Goal: Task Accomplishment & Management: Manage account settings

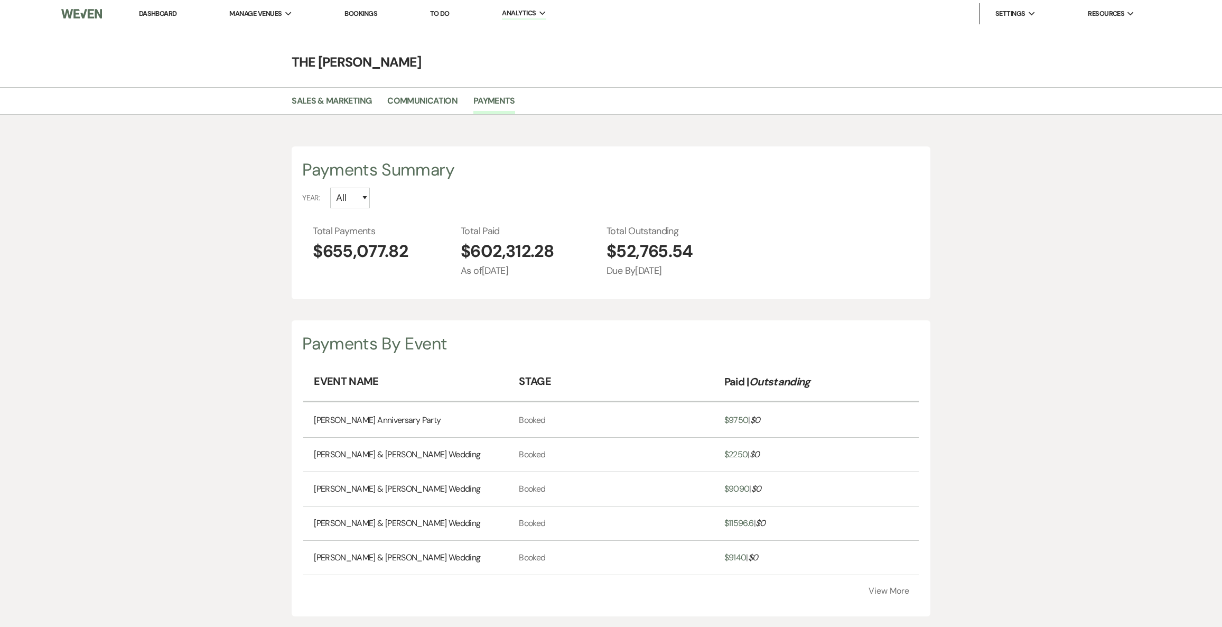
select select "2025"
click at [248, 32] on li "The [PERSON_NAME]" at bounding box center [282, 35] width 95 height 11
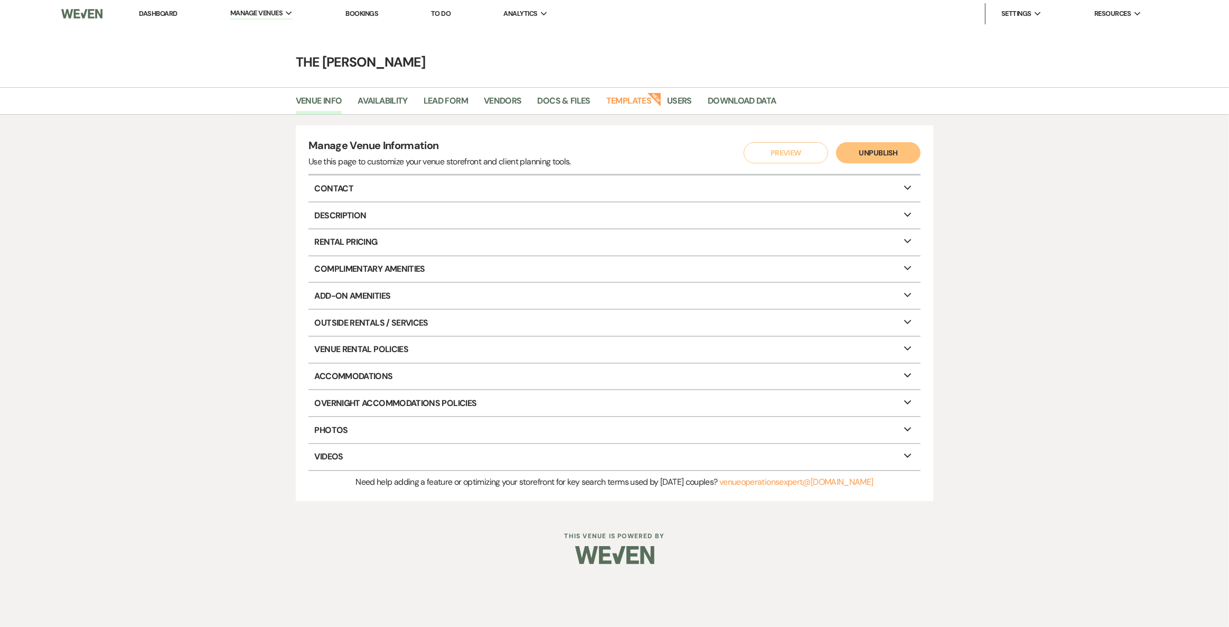
click at [173, 13] on link "Dashboard" at bounding box center [158, 13] width 38 height 9
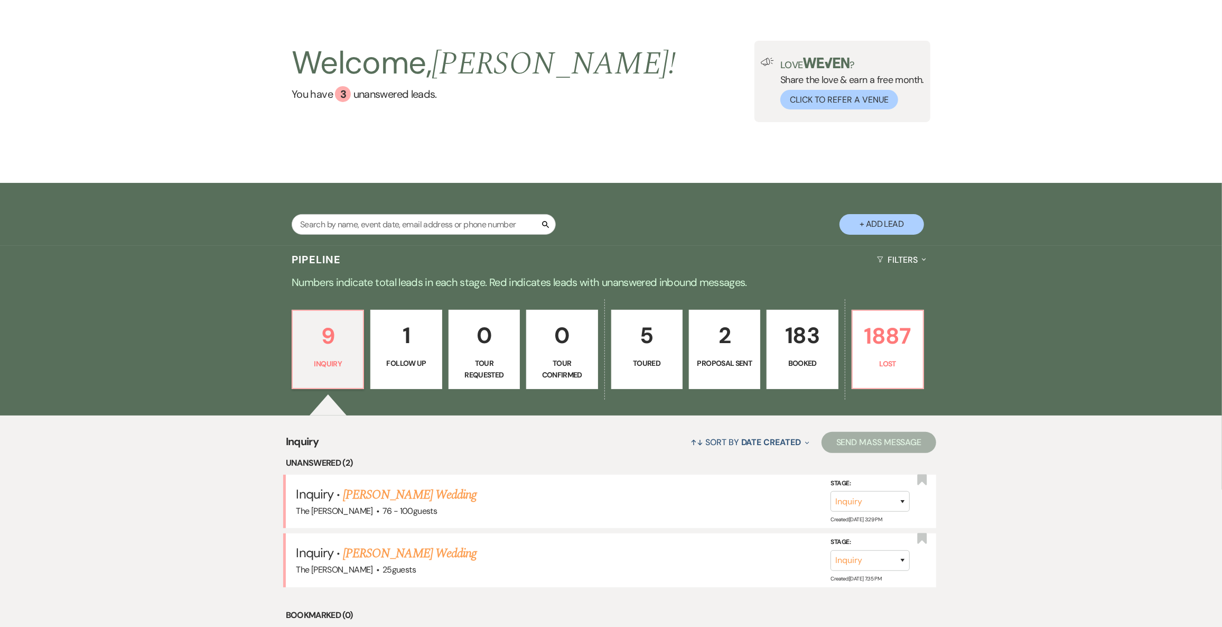
scroll to position [48, 0]
click at [813, 385] on link "183 Booked" at bounding box center [802, 349] width 71 height 79
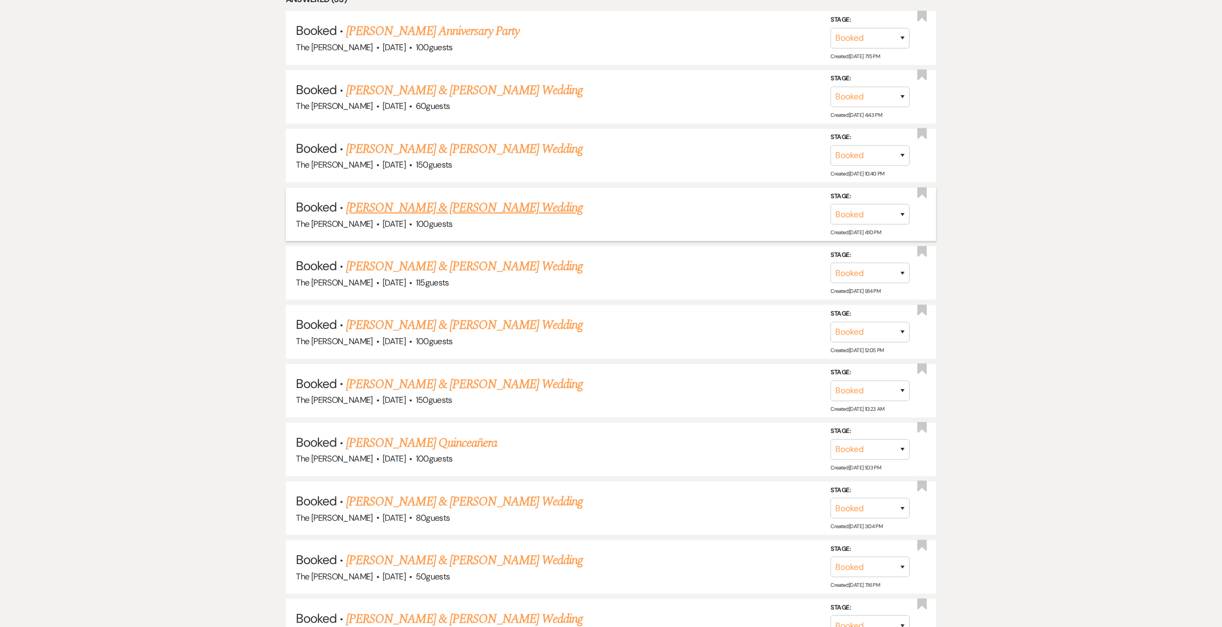
scroll to position [576, 0]
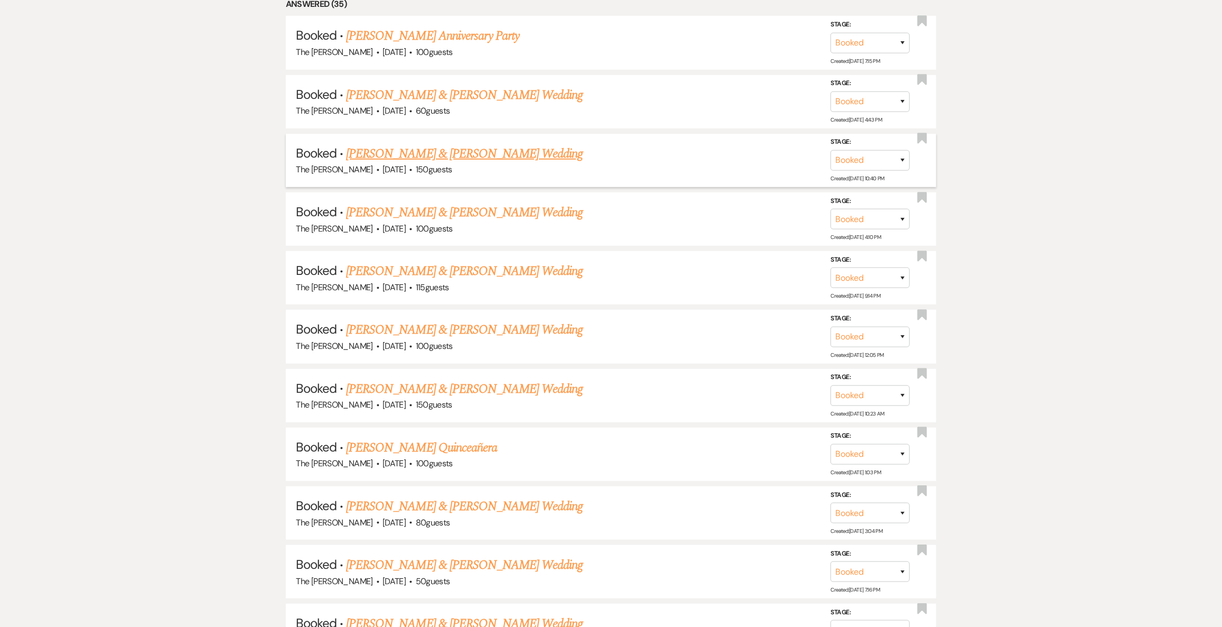
click at [439, 159] on link "[PERSON_NAME] & [PERSON_NAME] Wedding" at bounding box center [464, 153] width 237 height 19
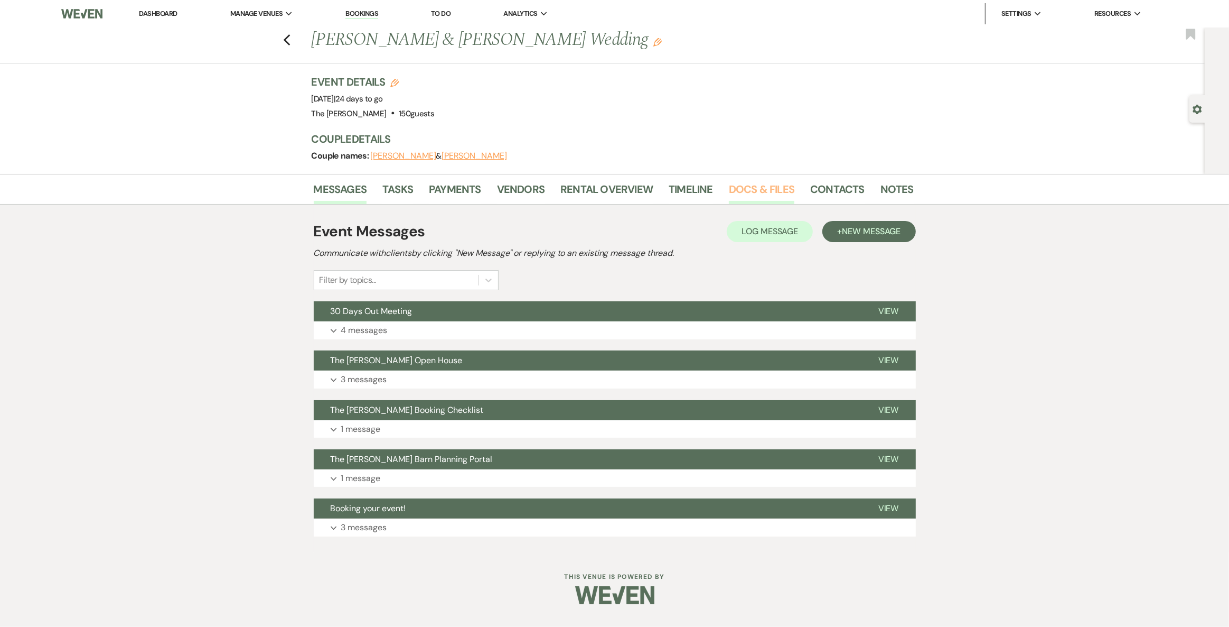
click at [768, 193] on link "Docs & Files" at bounding box center [762, 192] width 66 height 23
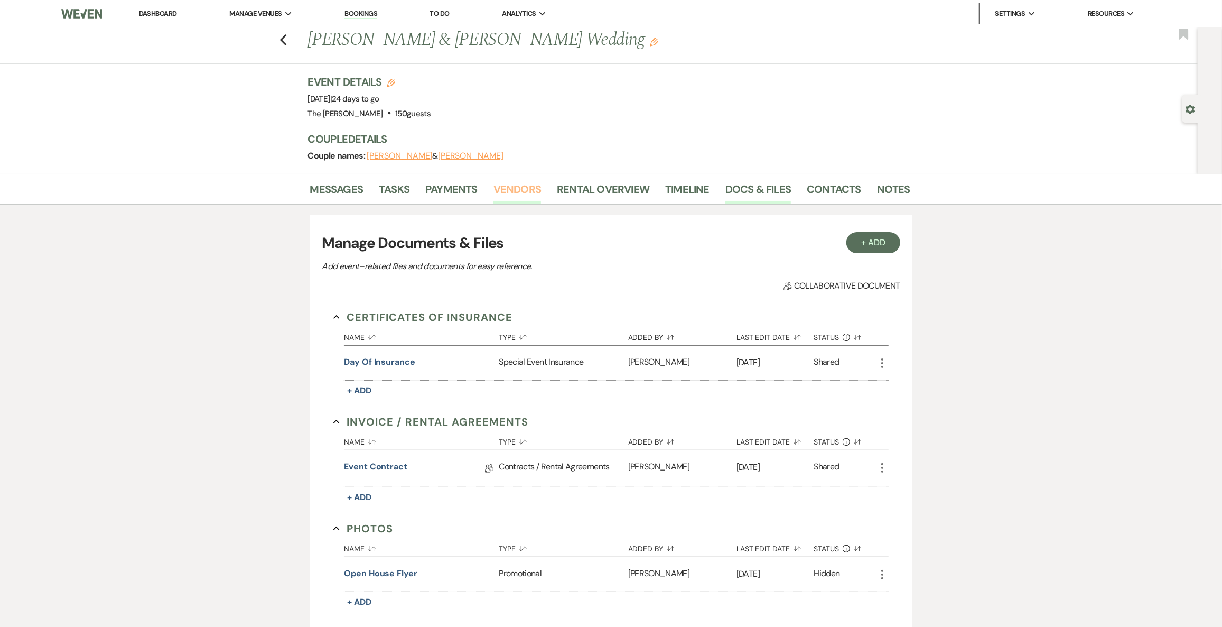
click at [515, 187] on link "Vendors" at bounding box center [517, 192] width 48 height 23
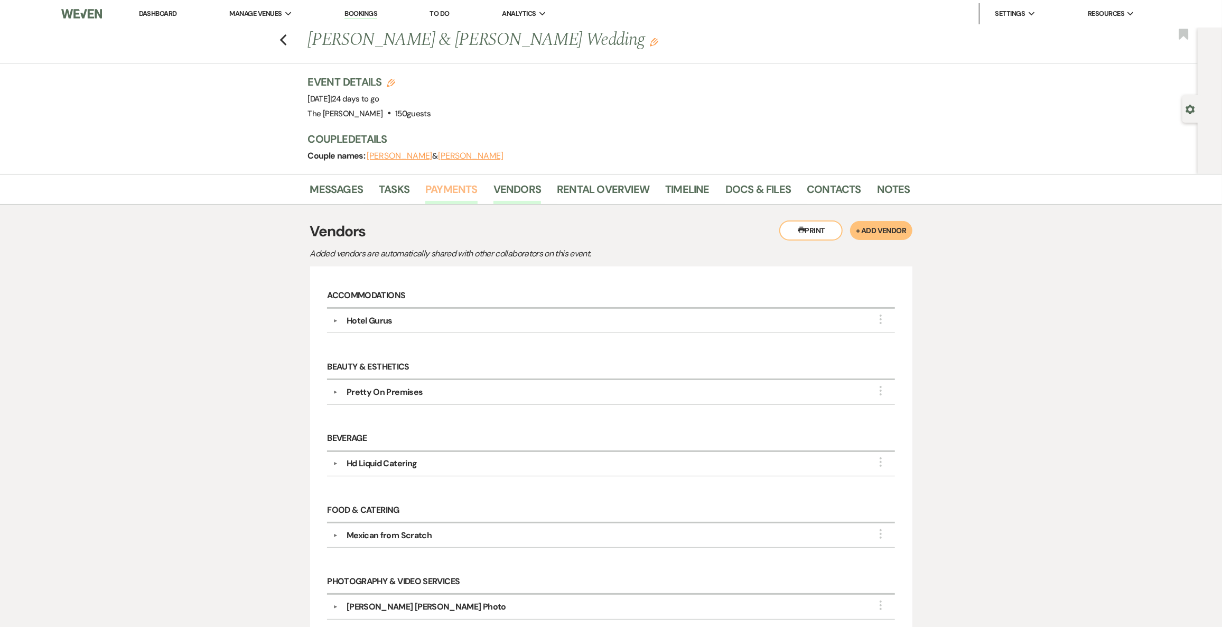
click at [471, 189] on link "Payments" at bounding box center [451, 192] width 52 height 23
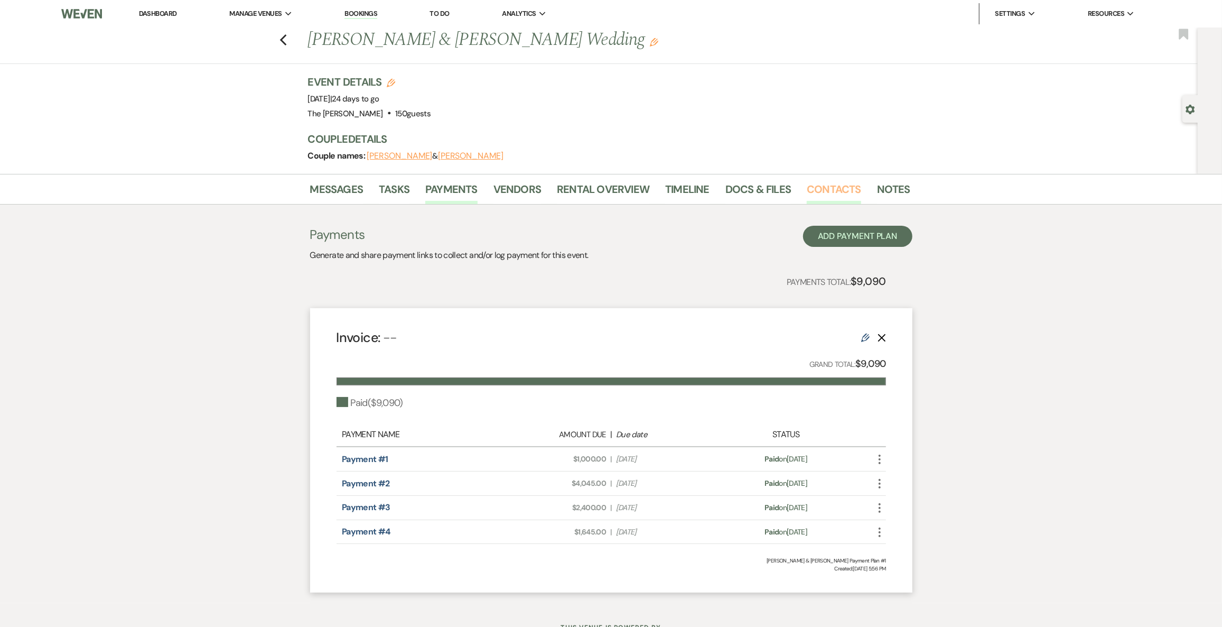
click at [807, 185] on link "Contacts" at bounding box center [834, 192] width 54 height 23
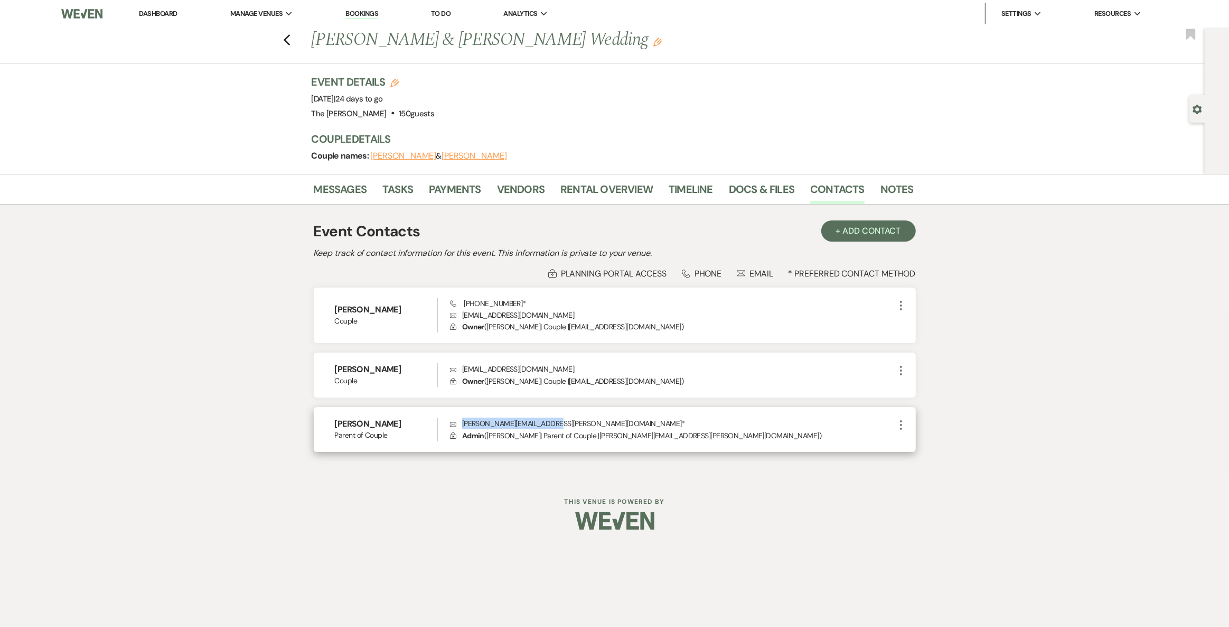
drag, startPoint x: 552, startPoint y: 423, endPoint x: 463, endPoint y: 421, distance: 89.3
click at [463, 421] on p "Envelope [PERSON_NAME][EMAIL_ADDRESS][PERSON_NAME][DOMAIN_NAME] *" at bounding box center [672, 423] width 444 height 12
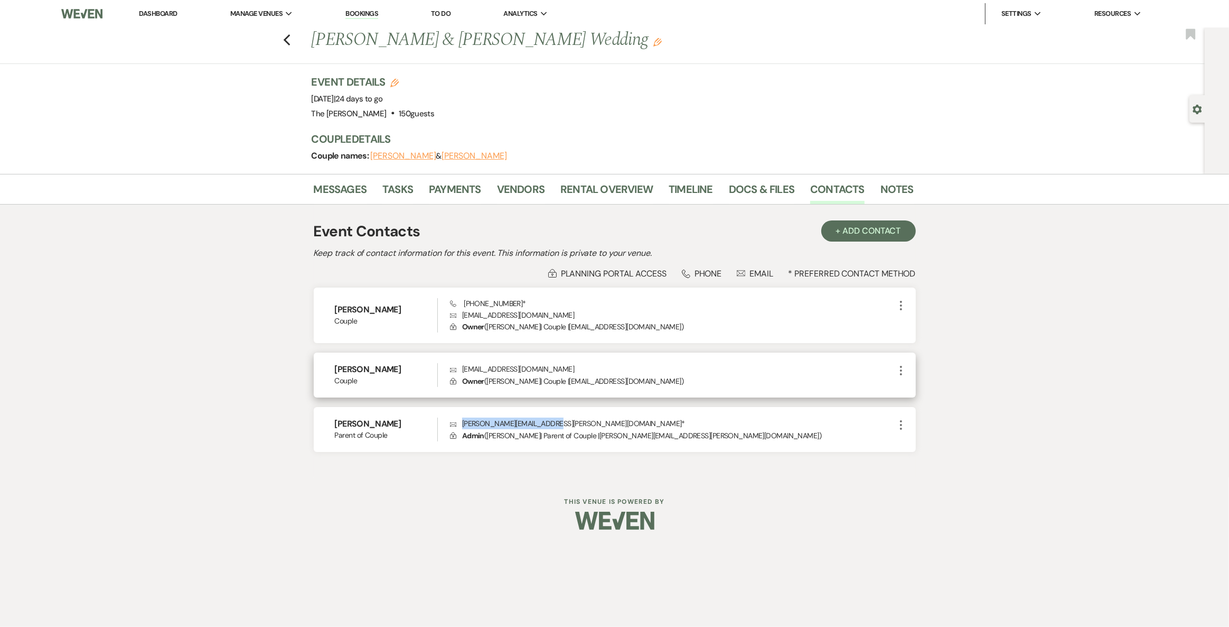
copy p "[PERSON_NAME][EMAIL_ADDRESS][PERSON_NAME][DOMAIN_NAME]"
